Goal: Transaction & Acquisition: Purchase product/service

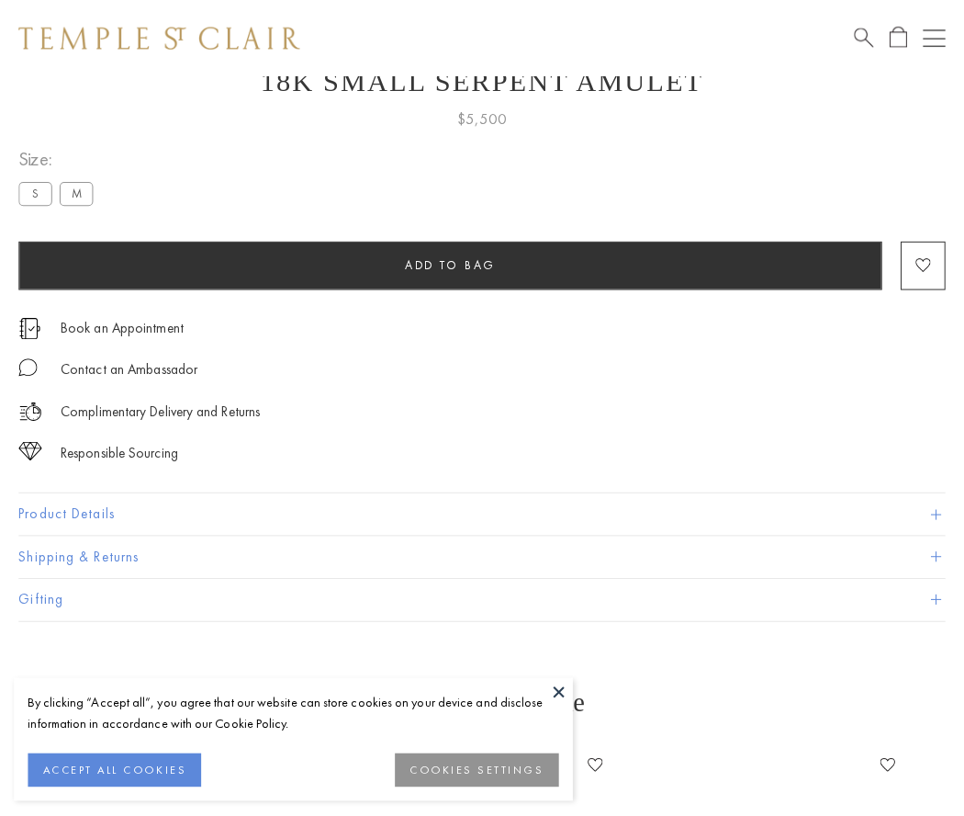
scroll to position [73, 0]
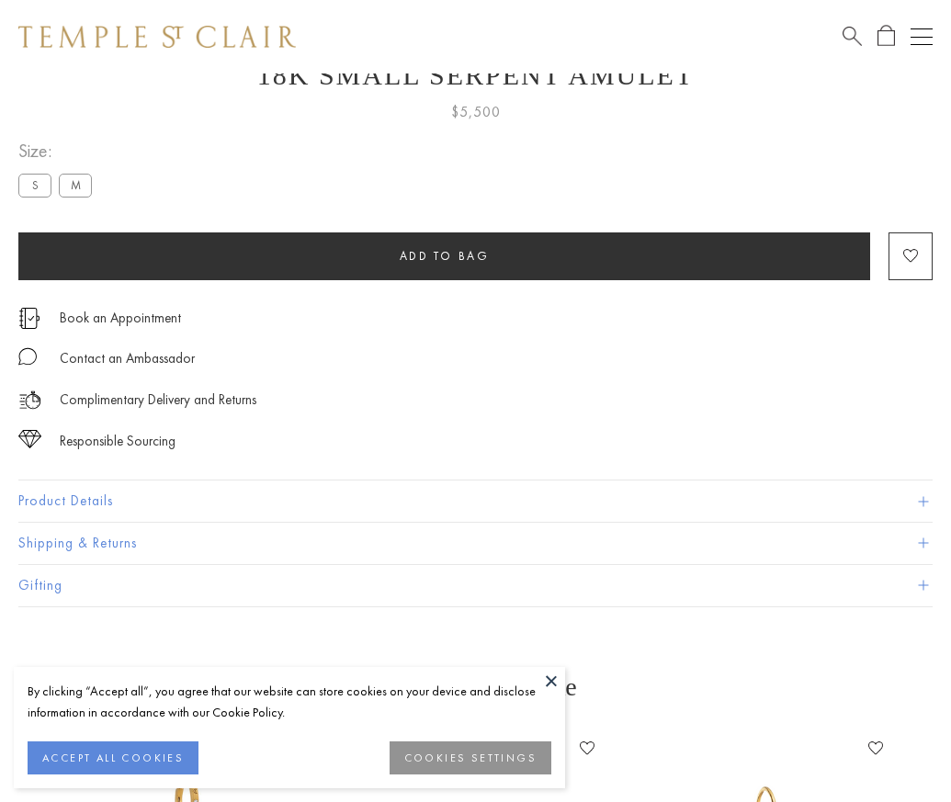
click at [444, 255] on span "Add to bag" at bounding box center [445, 256] width 90 height 16
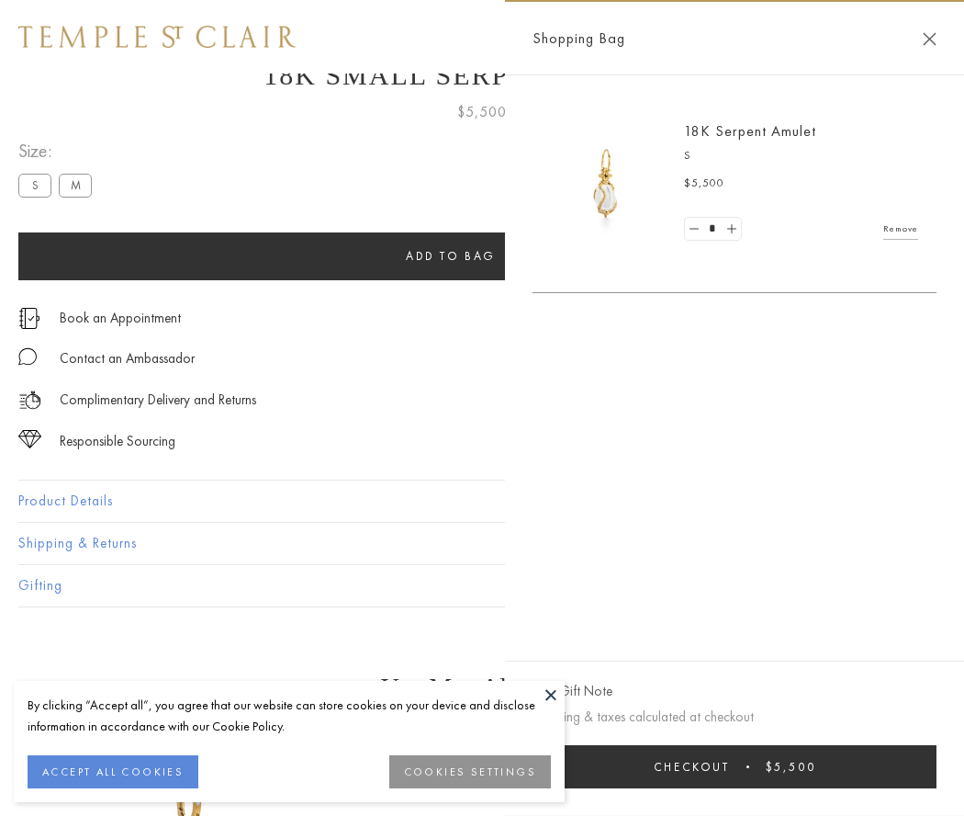
click at [735, 766] on button "Checkout $5,500" at bounding box center [735, 766] width 404 height 43
